Goal: Information Seeking & Learning: Check status

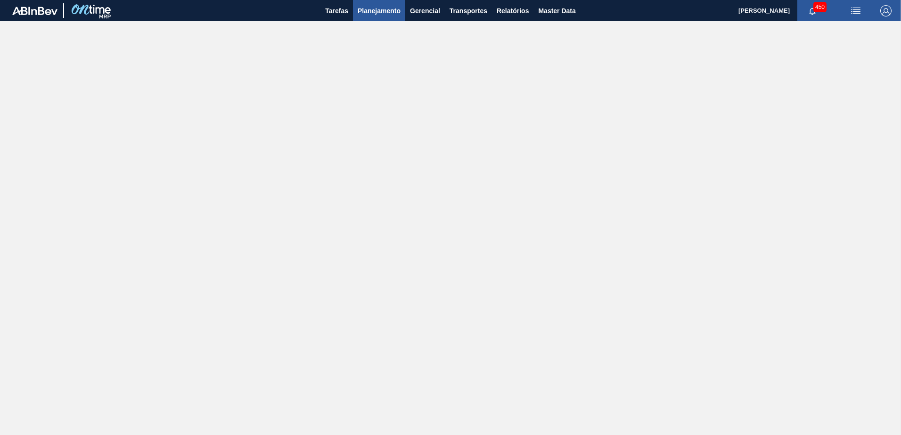
click at [363, 14] on span "Planejamento" at bounding box center [378, 10] width 43 height 11
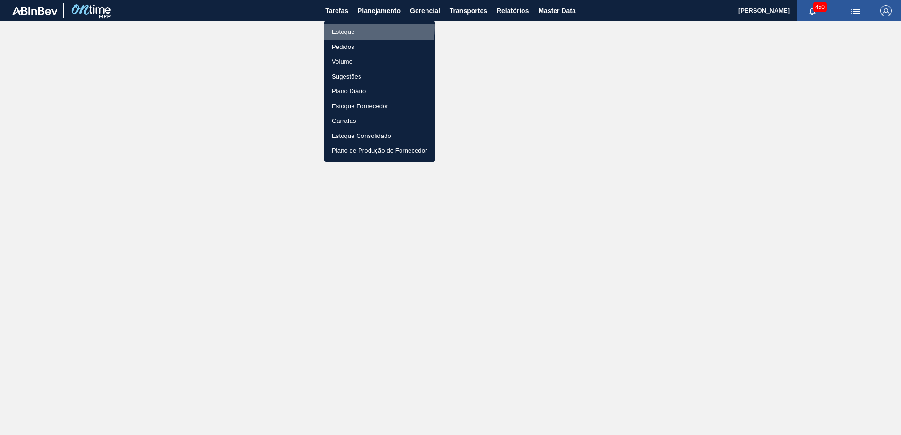
click at [366, 28] on li "Estoque" at bounding box center [379, 31] width 111 height 15
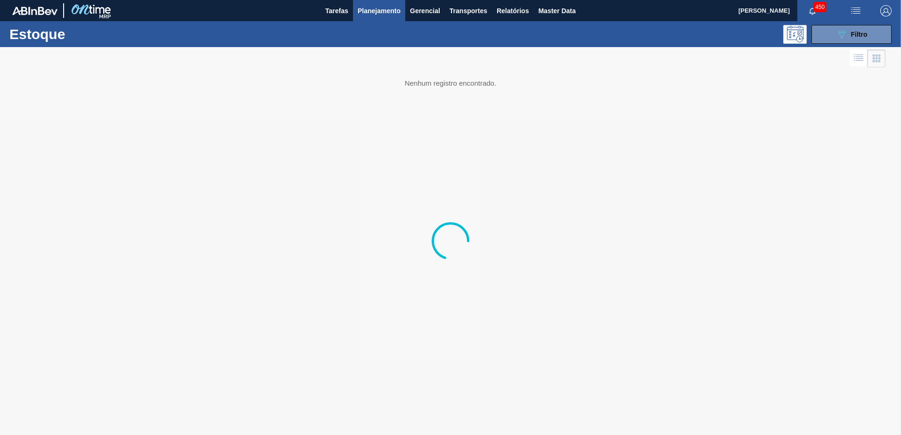
click at [853, 43] on button "089F7B8B-B2A5-4AFE-B5C0-19BA573D28AC Filtro" at bounding box center [851, 34] width 80 height 19
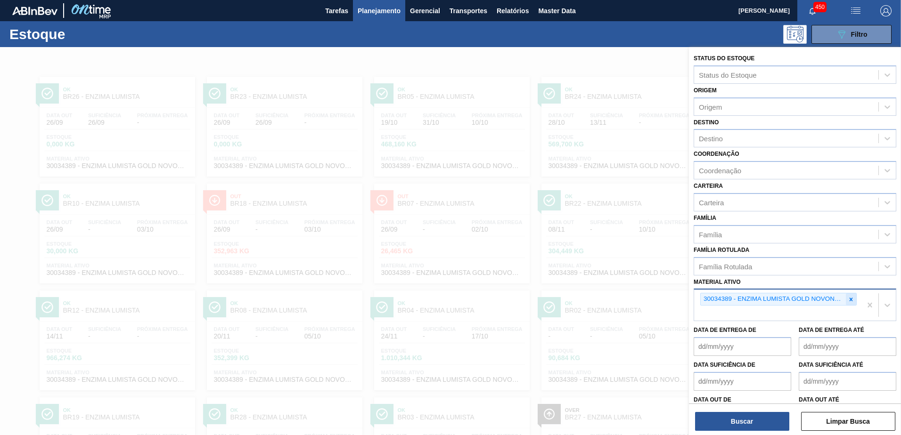
click at [845, 301] on div at bounding box center [850, 299] width 10 height 12
drag, startPoint x: 814, startPoint y: 296, endPoint x: 840, endPoint y: 301, distance: 26.3
click at [814, 296] on div "30034389 - ENZIMA LUMISTA GOLD NOVONESIS 25KG" at bounding box center [772, 299] width 145 height 12
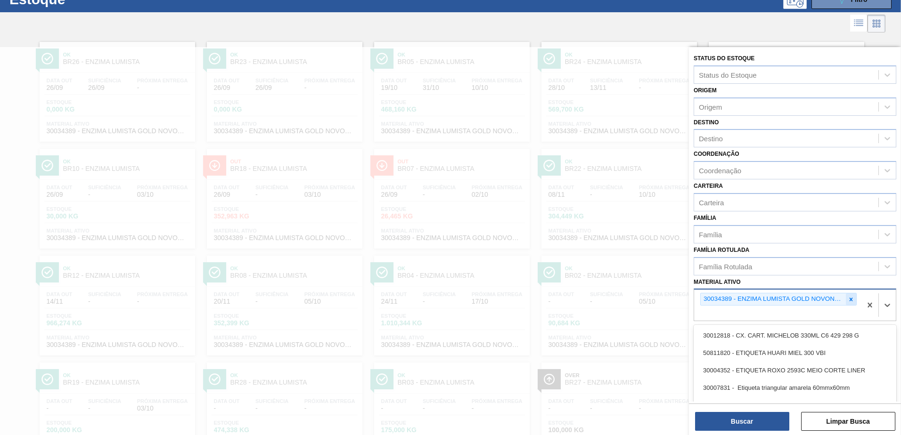
click at [847, 300] on icon at bounding box center [850, 299] width 7 height 7
click at [802, 296] on div "Material ativo" at bounding box center [786, 299] width 184 height 14
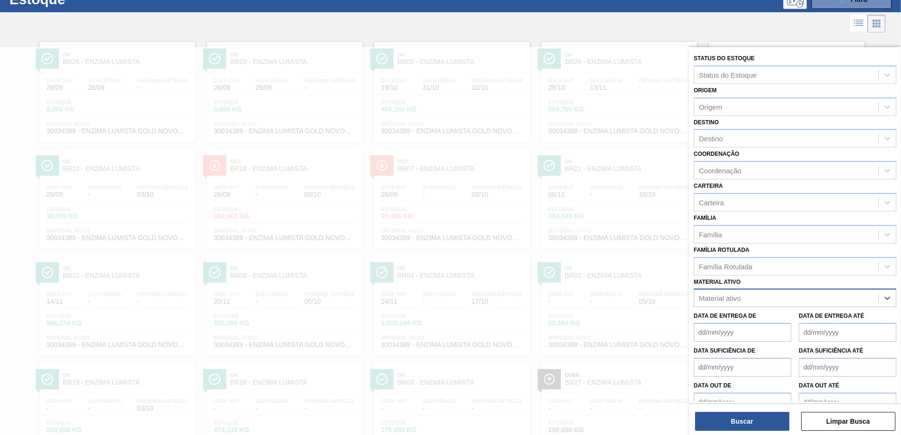
click at [789, 298] on div "Material ativo" at bounding box center [786, 299] width 184 height 14
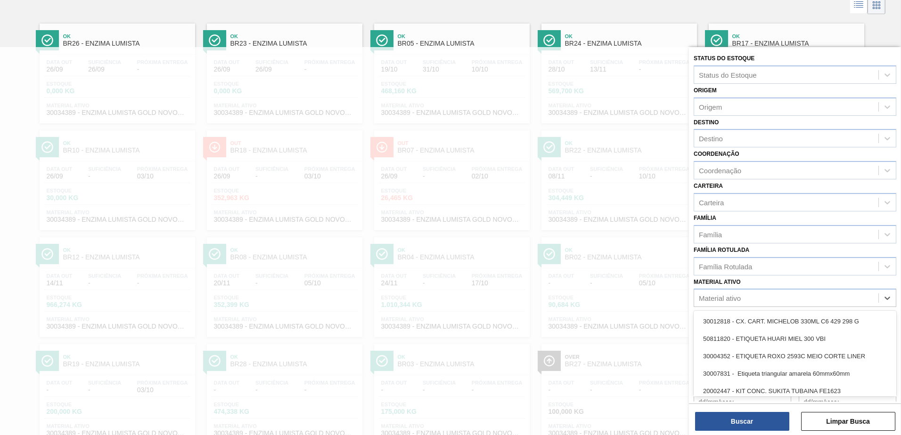
scroll to position [56, 0]
click at [766, 269] on div "Família Rotulada" at bounding box center [786, 267] width 184 height 14
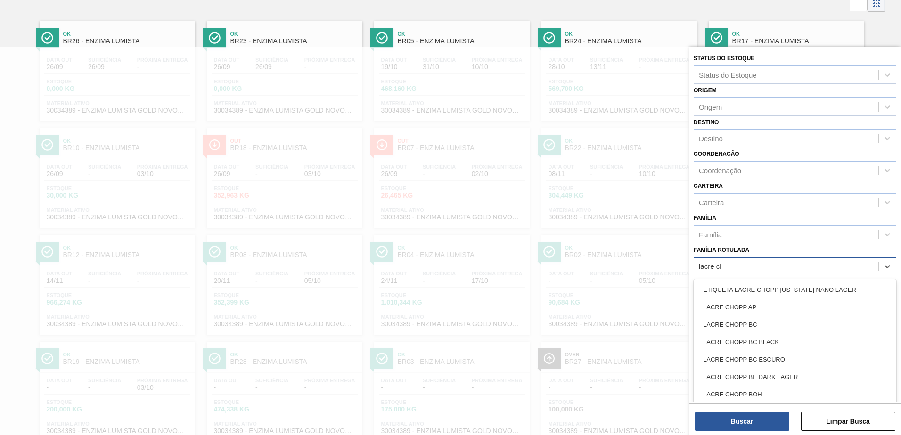
type Rotulada "lacre cho"
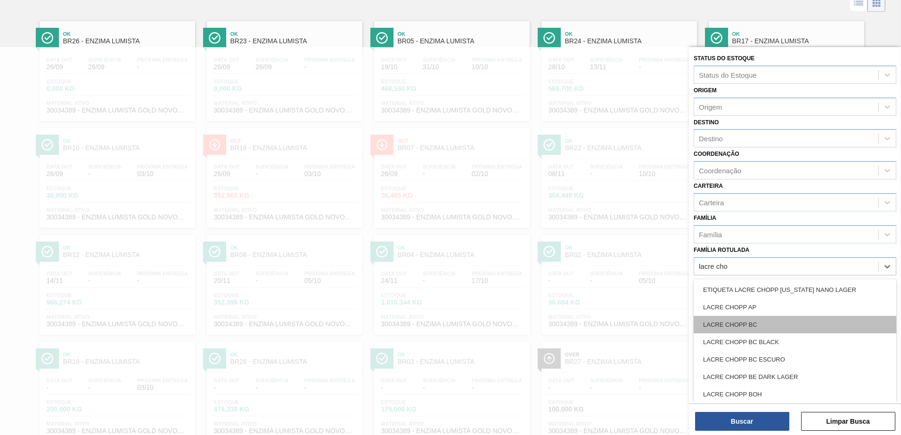
click at [764, 322] on div "LACRE CHOPP BC" at bounding box center [794, 324] width 203 height 17
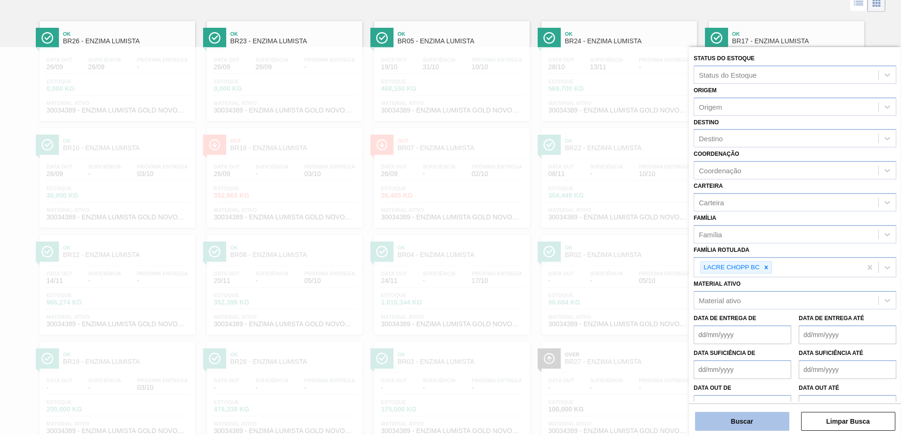
click at [754, 421] on button "Buscar" at bounding box center [742, 421] width 94 height 19
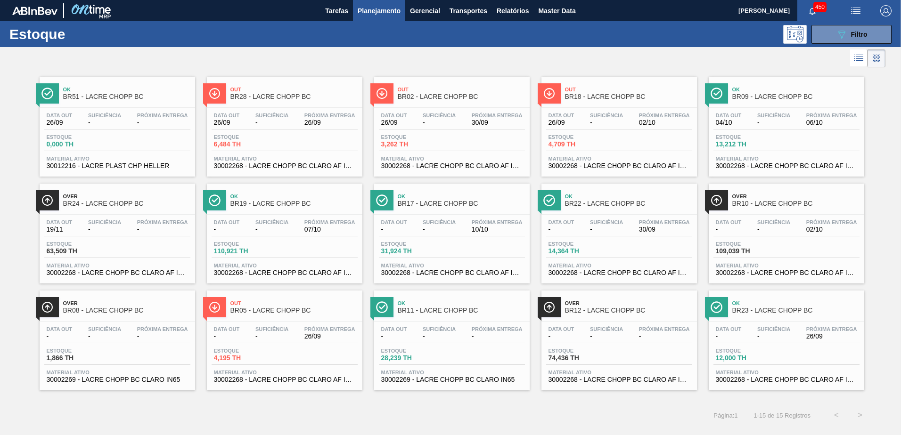
click at [280, 305] on span "Out" at bounding box center [293, 303] width 127 height 6
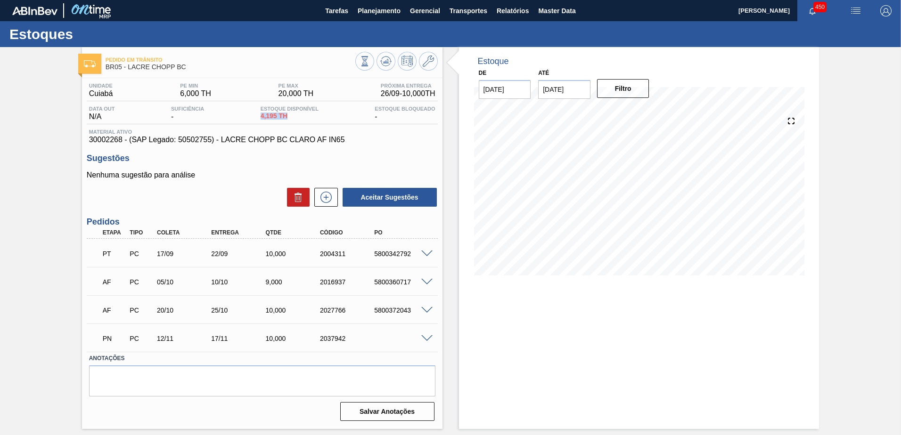
drag, startPoint x: 256, startPoint y: 114, endPoint x: 288, endPoint y: 116, distance: 32.2
click at [288, 116] on div "Data out N/A Suficiência - Estoque Disponível 4,195 TH Estoque Bloqueado -" at bounding box center [262, 115] width 351 height 18
drag, startPoint x: 288, startPoint y: 116, endPoint x: 307, endPoint y: 120, distance: 19.2
click at [308, 120] on div "Estoque Disponível 4,195 TH" at bounding box center [289, 113] width 63 height 15
click at [240, 255] on div "PT PC 17/09 22/09 10,000 2004311 5800342792" at bounding box center [260, 252] width 326 height 19
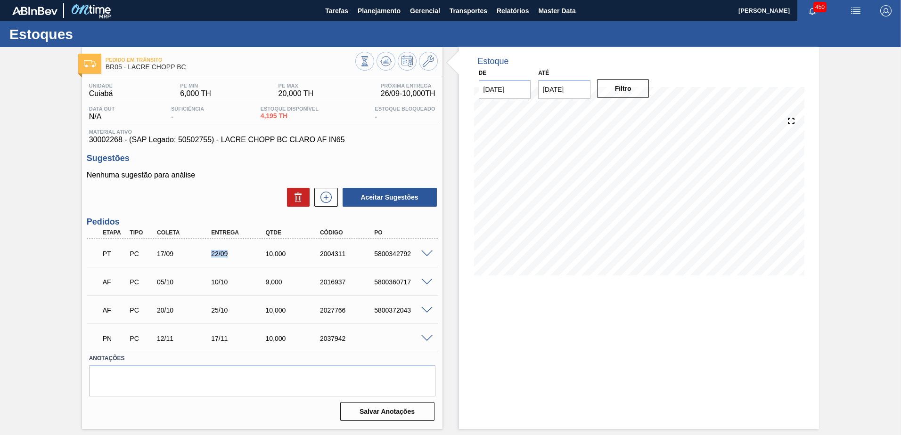
click at [241, 256] on div "22/09" at bounding box center [239, 254] width 61 height 8
drag, startPoint x: 221, startPoint y: 294, endPoint x: 242, endPoint y: 321, distance: 33.9
click at [242, 321] on div "PT PC 17/09 22/09 10,000 2004311 5800342792 Material 30002268 - LACRE CHOPP BC …" at bounding box center [262, 295] width 351 height 113
drag, startPoint x: 242, startPoint y: 321, endPoint x: 300, endPoint y: 305, distance: 60.7
click at [300, 305] on div "AF PC 20/10 25/10 10,000 2027766 5800372043" at bounding box center [260, 309] width 326 height 19
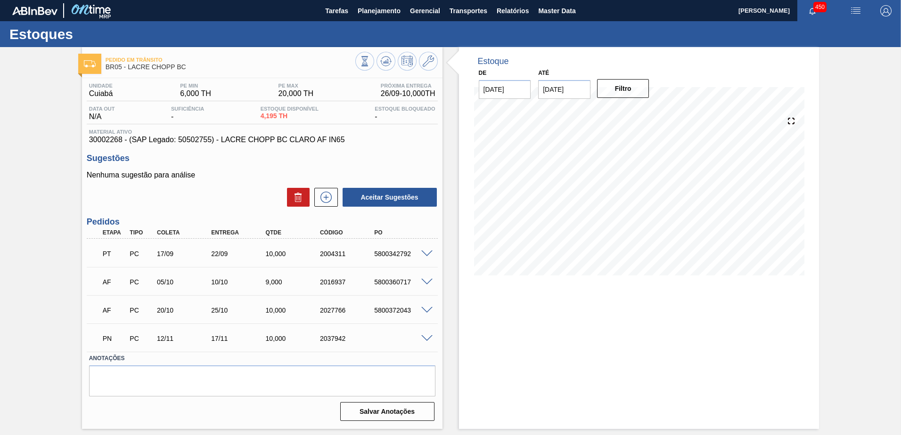
click at [565, 95] on input "[DATE]" at bounding box center [564, 89] width 52 height 19
click at [640, 203] on div "1" at bounding box center [640, 203] width 13 height 13
type input "[DATE]"
click at [622, 90] on button "Filtro" at bounding box center [623, 88] width 52 height 19
drag, startPoint x: 98, startPoint y: 252, endPoint x: 416, endPoint y: 258, distance: 317.5
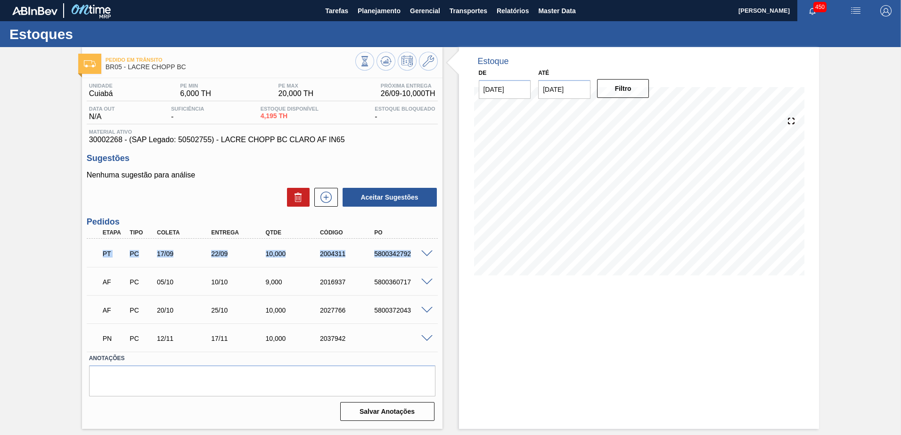
click at [416, 258] on div "PT PC 17/09 22/09 10,000 2004311 5800342792" at bounding box center [260, 252] width 326 height 19
drag, startPoint x: 416, startPoint y: 258, endPoint x: 430, endPoint y: 255, distance: 13.9
click at [430, 255] on span at bounding box center [426, 254] width 11 height 7
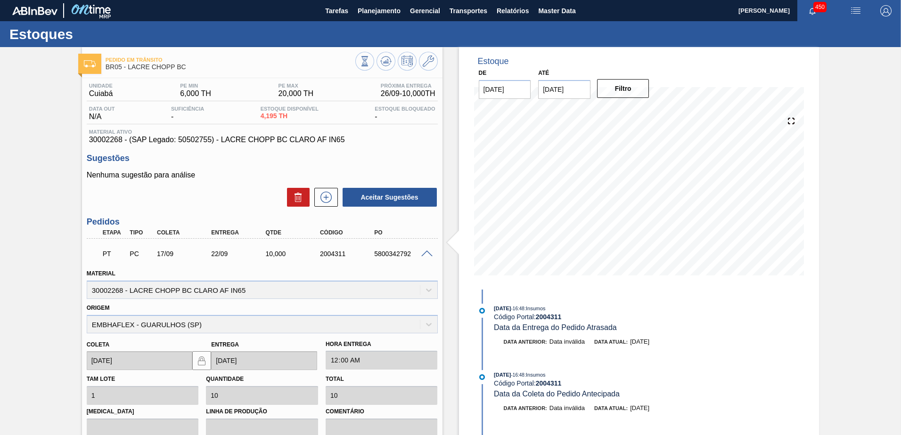
click at [421, 254] on span at bounding box center [426, 254] width 11 height 7
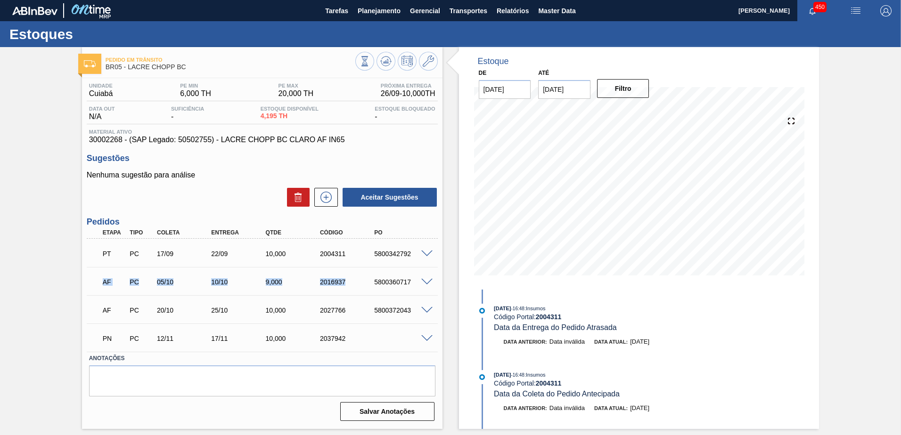
drag, startPoint x: 163, startPoint y: 280, endPoint x: 388, endPoint y: 280, distance: 225.1
click at [388, 280] on div "AF PC 05/10 10/10 9,000 2016937 5800360717" at bounding box center [260, 281] width 326 height 19
drag, startPoint x: 388, startPoint y: 280, endPoint x: 404, endPoint y: 281, distance: 16.0
click at [404, 281] on div "5800360717" at bounding box center [402, 282] width 61 height 8
drag, startPoint x: 99, startPoint y: 253, endPoint x: 320, endPoint y: 252, distance: 220.4
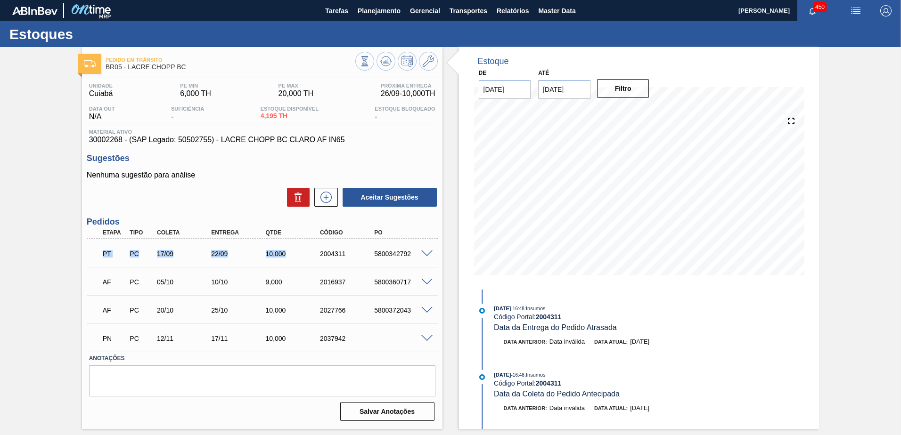
click at [319, 252] on div "PT PC 17/09 22/09 10,000 2004311 5800342792" at bounding box center [260, 252] width 326 height 19
drag, startPoint x: 320, startPoint y: 252, endPoint x: 259, endPoint y: 253, distance: 61.2
click at [260, 252] on div "10,000" at bounding box center [287, 254] width 54 height 8
click at [286, 249] on div "PT PC 17/09 22/09 10,000 2004311 5800342792" at bounding box center [260, 252] width 326 height 19
drag, startPoint x: 322, startPoint y: 253, endPoint x: 343, endPoint y: 255, distance: 21.3
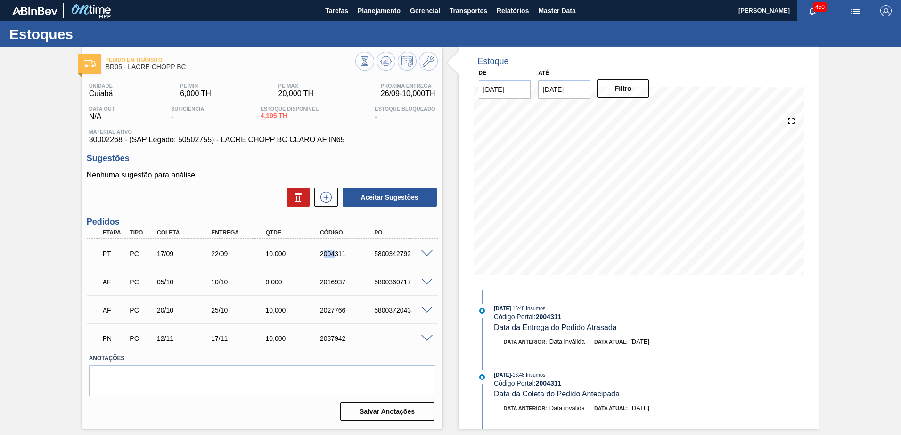
click at [343, 255] on div "2004311" at bounding box center [347, 254] width 61 height 8
click at [344, 256] on div "2004311" at bounding box center [347, 254] width 61 height 8
drag, startPoint x: 206, startPoint y: 257, endPoint x: 238, endPoint y: 255, distance: 32.1
click at [238, 255] on div "22/09" at bounding box center [232, 254] width 54 height 8
drag, startPoint x: 238, startPoint y: 255, endPoint x: 239, endPoint y: 260, distance: 5.3
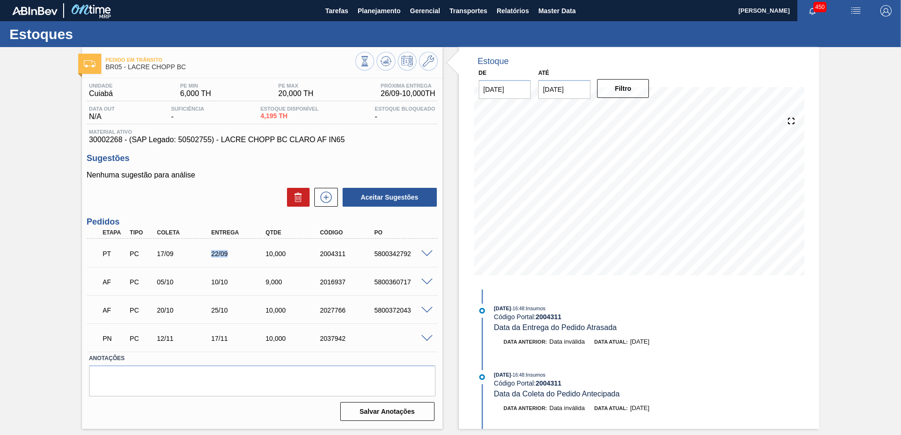
click at [236, 258] on div "PT PC 17/09 22/09 10,000 2004311 5800342792" at bounding box center [260, 252] width 326 height 19
click at [237, 260] on div "PT PC 17/09 22/09 10,000 2004311 5800342792" at bounding box center [260, 252] width 326 height 19
click at [221, 276] on div "AF PC 05/10 10/10 9,000 2016937 5800360717" at bounding box center [260, 281] width 326 height 19
drag, startPoint x: 221, startPoint y: 276, endPoint x: 218, endPoint y: 313, distance: 36.4
click at [221, 295] on div "AF PC 05/10 10/10 9,000 2016937 5800360717 Material 30002268 - LACRE CHOPP BC C…" at bounding box center [262, 281] width 351 height 28
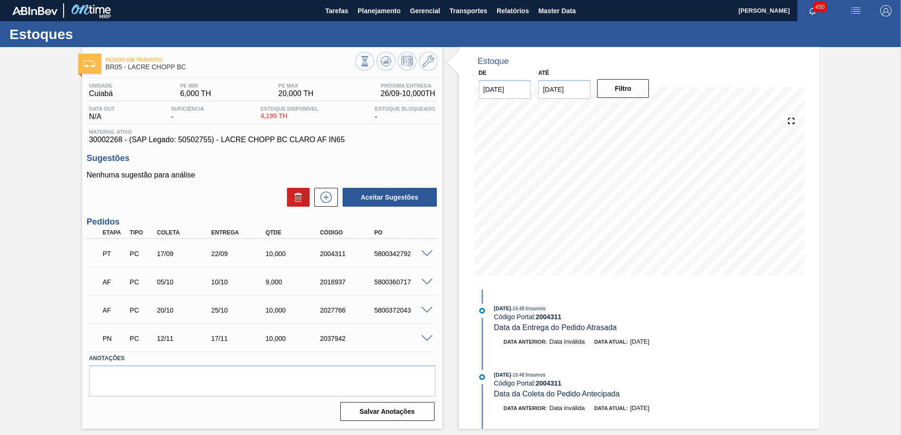
click at [214, 312] on div "AF PC 20/10 25/10 10,000 2027766 5800372043" at bounding box center [260, 309] width 326 height 19
drag, startPoint x: 224, startPoint y: 258, endPoint x: 240, endPoint y: 259, distance: 16.0
click at [240, 259] on div "PT PC 17/09 22/09 10,000 2004311 5800342792" at bounding box center [260, 252] width 326 height 19
drag, startPoint x: 104, startPoint y: 254, endPoint x: 229, endPoint y: 256, distance: 125.3
click at [229, 256] on div "PT PC 17/09 22/09 10,000 2004311 5800342792" at bounding box center [260, 252] width 326 height 19
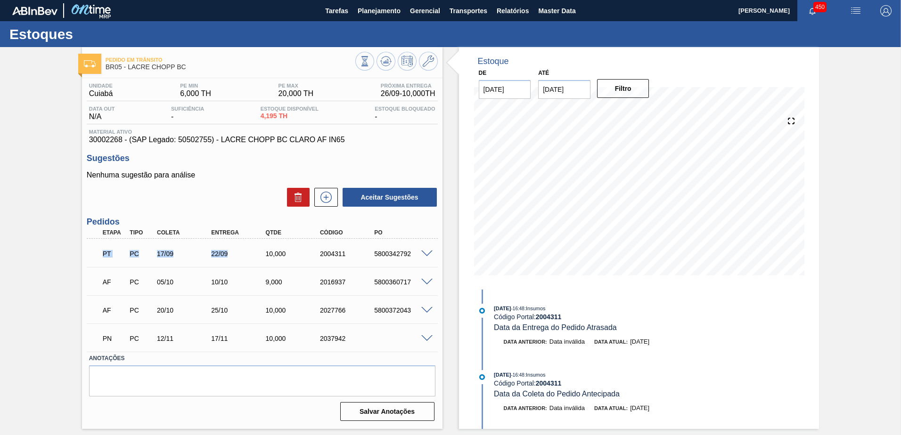
drag, startPoint x: 229, startPoint y: 256, endPoint x: 212, endPoint y: 258, distance: 17.1
click at [234, 261] on div "PT PC 17/09 22/09 10,000 2004311 5800342792" at bounding box center [260, 252] width 326 height 19
drag, startPoint x: 204, startPoint y: 253, endPoint x: 242, endPoint y: 253, distance: 37.7
click at [242, 253] on div "PT PC 17/09 22/09 10,000 2004311 5800342792" at bounding box center [260, 252] width 326 height 19
click at [393, 162] on h3 "Sugestões" at bounding box center [262, 159] width 351 height 10
